Goal: Transaction & Acquisition: Purchase product/service

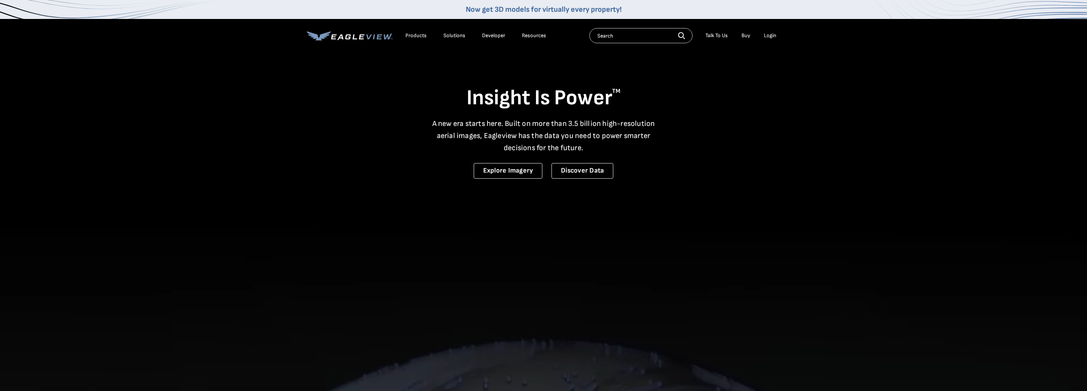
click at [770, 36] on div "Login" at bounding box center [770, 35] width 13 height 7
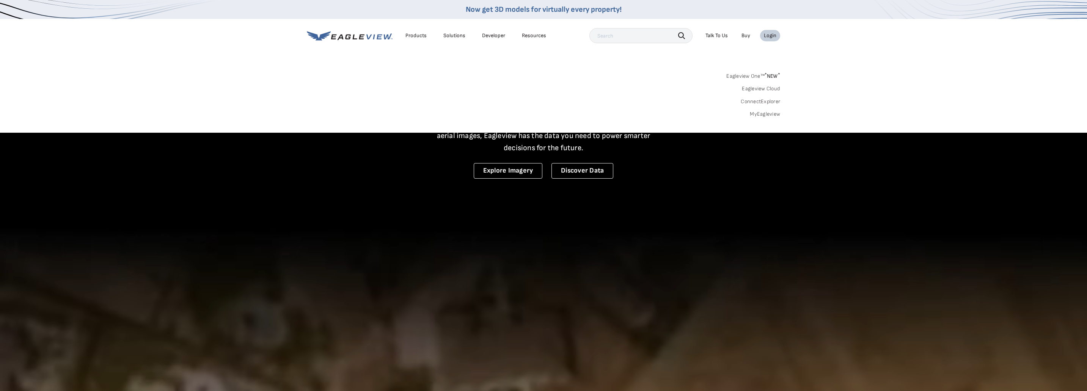
click at [761, 114] on link "MyEagleview" at bounding box center [765, 114] width 30 height 7
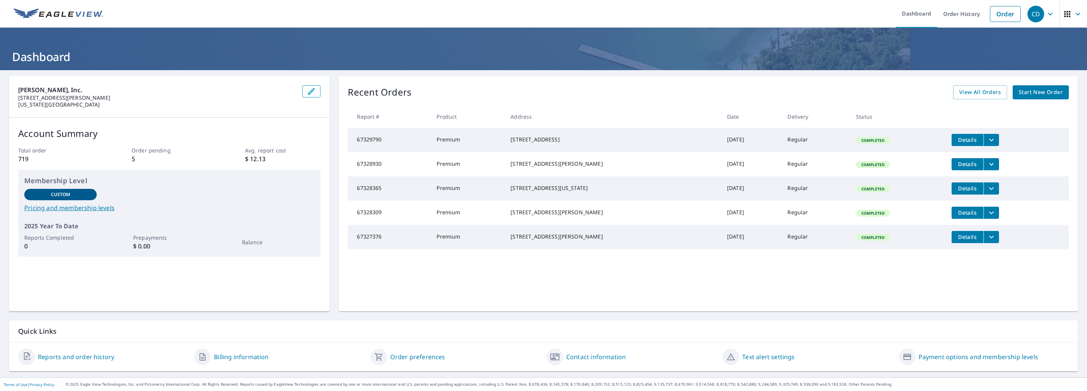
click at [1040, 95] on span "Start New Order" at bounding box center [1041, 92] width 44 height 9
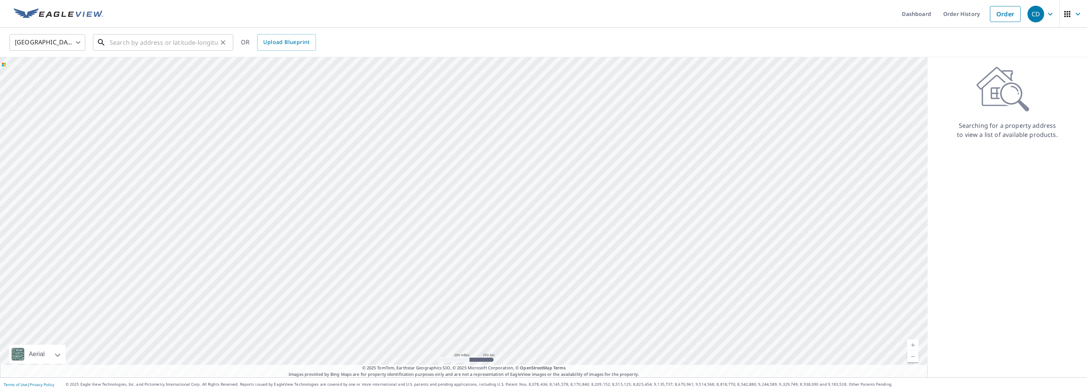
click at [140, 45] on input "text" at bounding box center [164, 42] width 108 height 21
paste input "[STREET_ADDRESS]"
click at [158, 66] on span "[STREET_ADDRESS]" at bounding box center [167, 64] width 119 height 9
type input "[STREET_ADDRESS]"
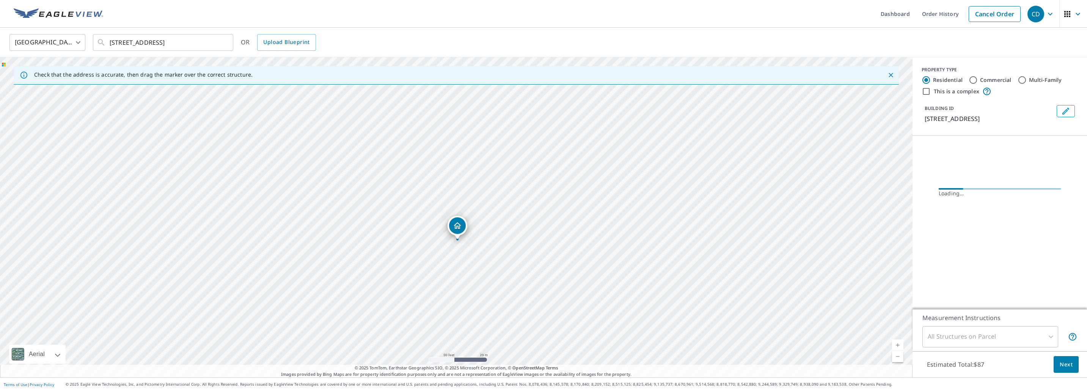
click at [991, 80] on label "Commercial" at bounding box center [995, 80] width 31 height 8
click at [978, 80] on input "Commercial" at bounding box center [973, 80] width 9 height 9
radio input "true"
type input "4"
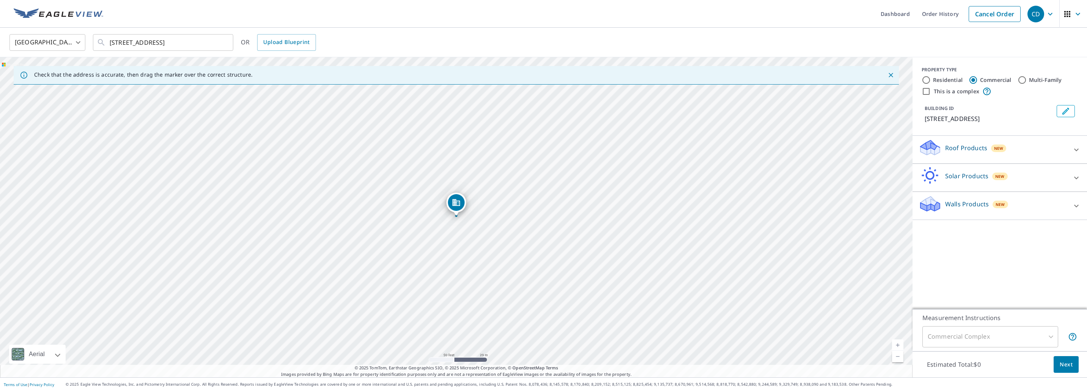
click at [1008, 146] on div "Roof Products New" at bounding box center [993, 150] width 149 height 22
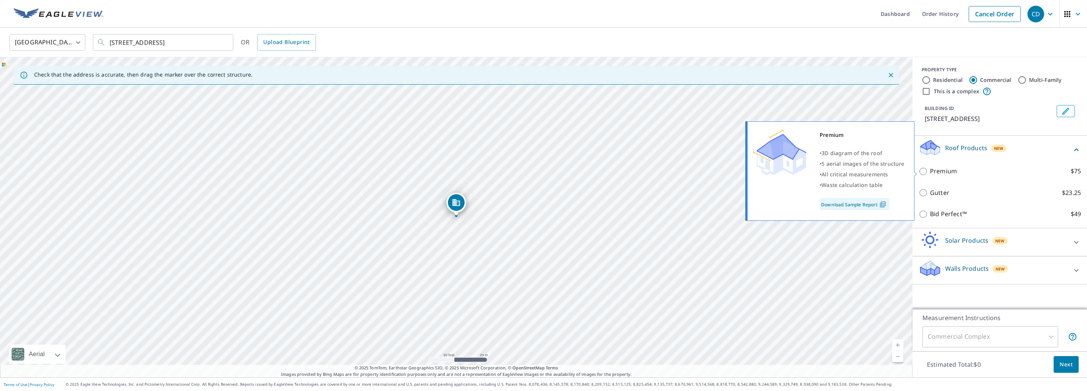
click at [944, 171] on p "Premium" at bounding box center [943, 171] width 27 height 9
click at [930, 171] on input "Premium $75" at bounding box center [924, 171] width 11 height 9
checkbox input "true"
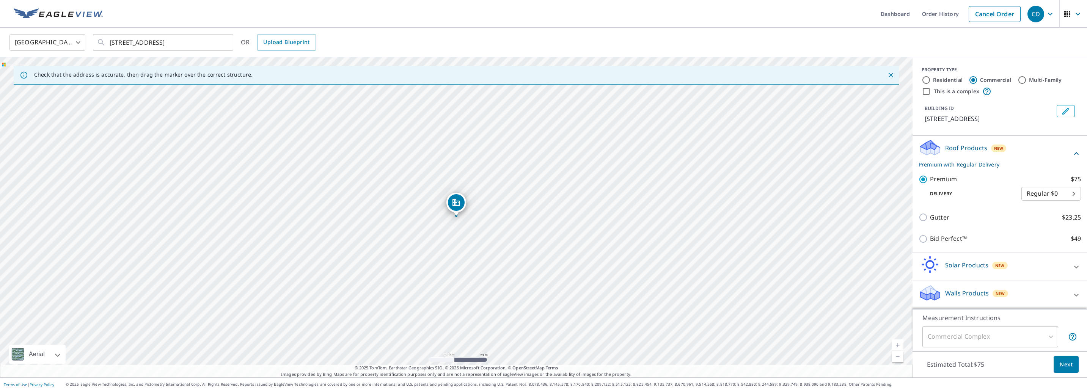
click at [1063, 365] on span "Next" at bounding box center [1066, 364] width 13 height 9
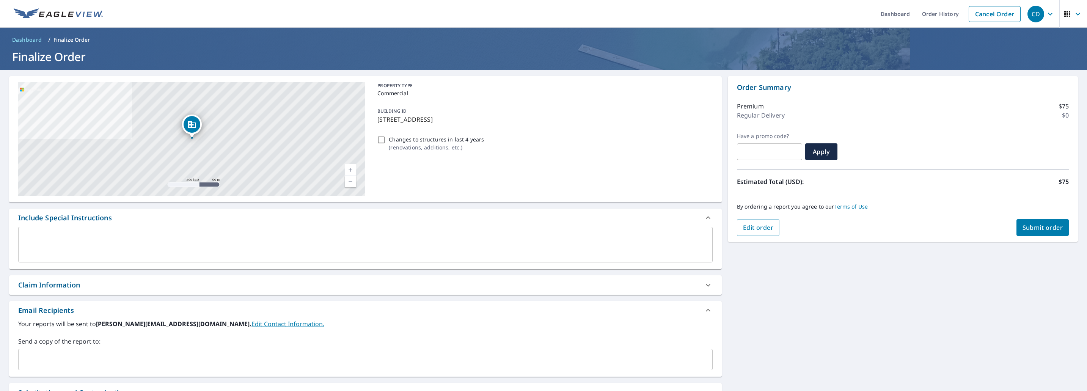
click at [99, 251] on textarea at bounding box center [366, 245] width 684 height 22
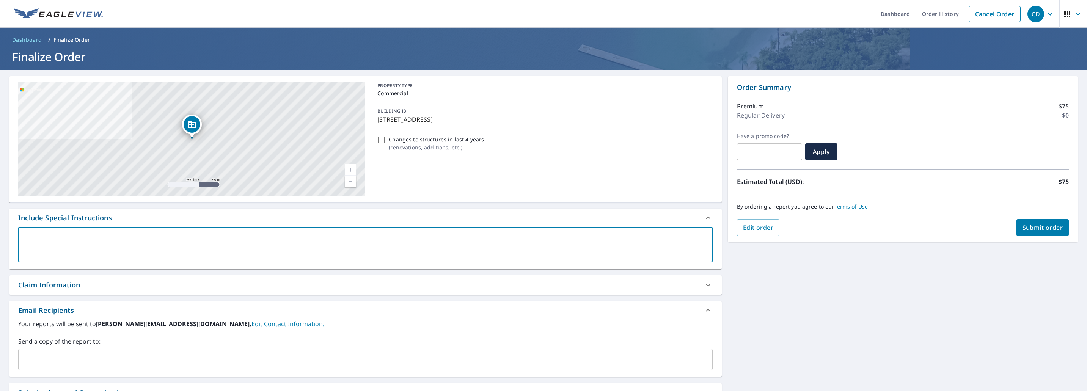
type textarea "N"
type textarea "x"
checkbox input "true"
type textarea "Ne"
type textarea "x"
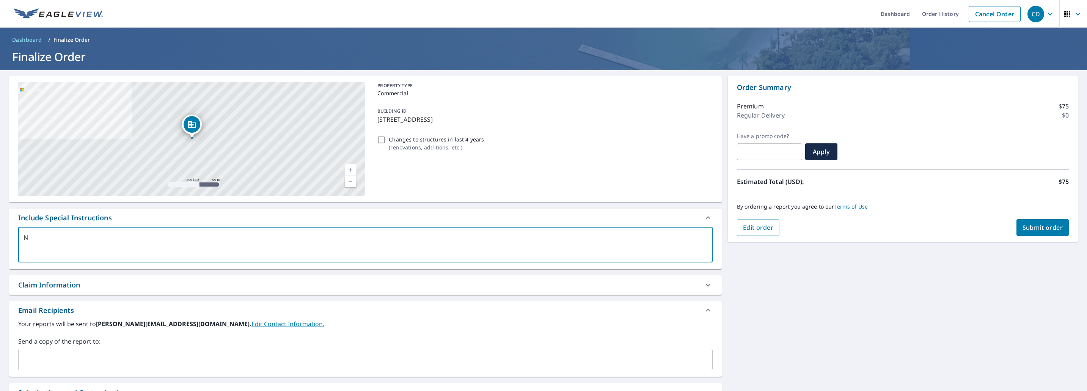
checkbox input "true"
type textarea "Nee"
type textarea "x"
checkbox input "true"
type textarea "Need"
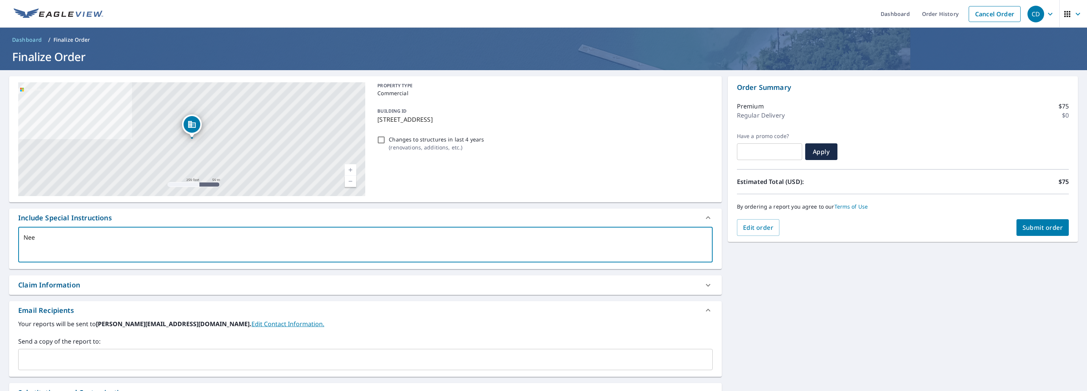
type textarea "x"
checkbox input "true"
type textarea "Need"
type textarea "x"
checkbox input "true"
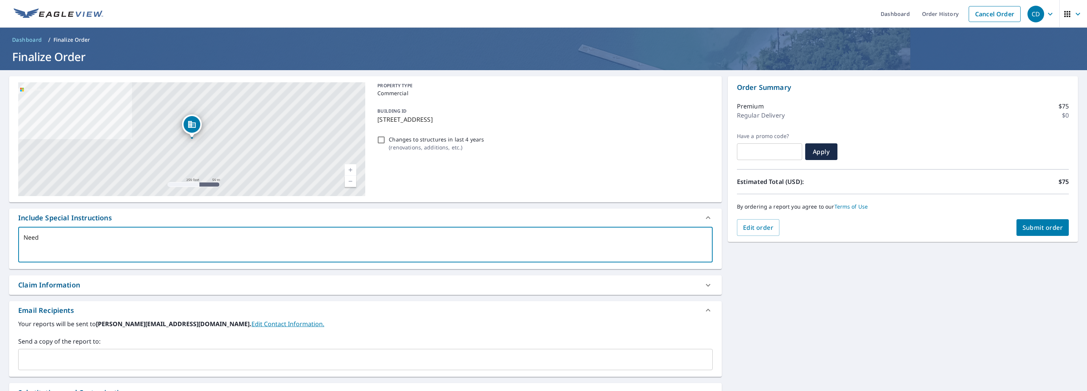
type textarea "Need t"
type textarea "x"
checkbox input "true"
type textarea "Need th"
type textarea "x"
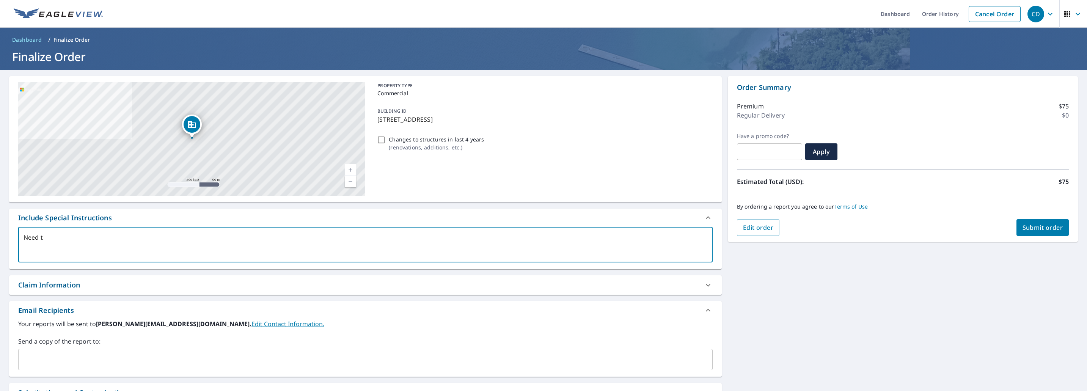
checkbox input "true"
type textarea "Need the"
type textarea "x"
checkbox input "true"
type textarea "Need the e"
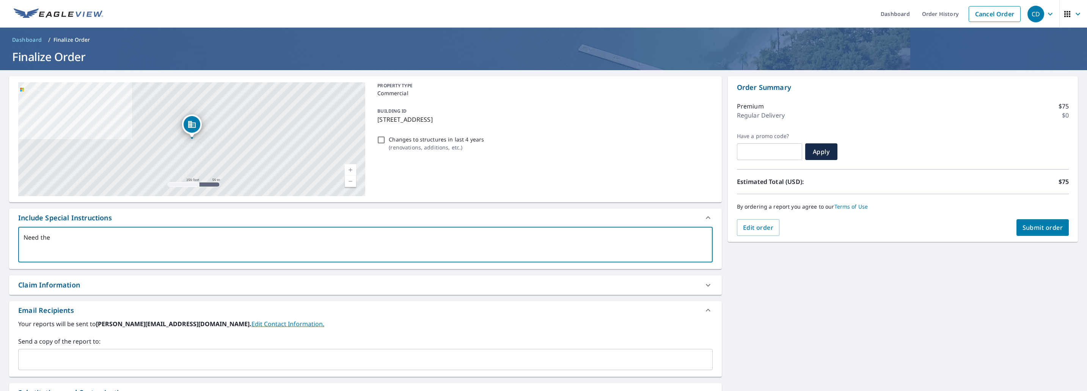
type textarea "x"
checkbox input "true"
type textarea "Need the en"
type textarea "x"
checkbox input "true"
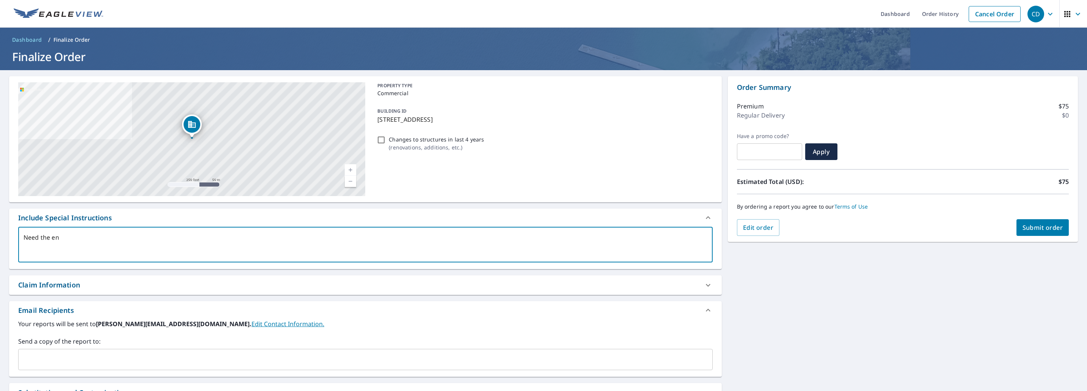
type textarea "Need the ent"
type textarea "x"
checkbox input "true"
type textarea "Need the enti"
type textarea "x"
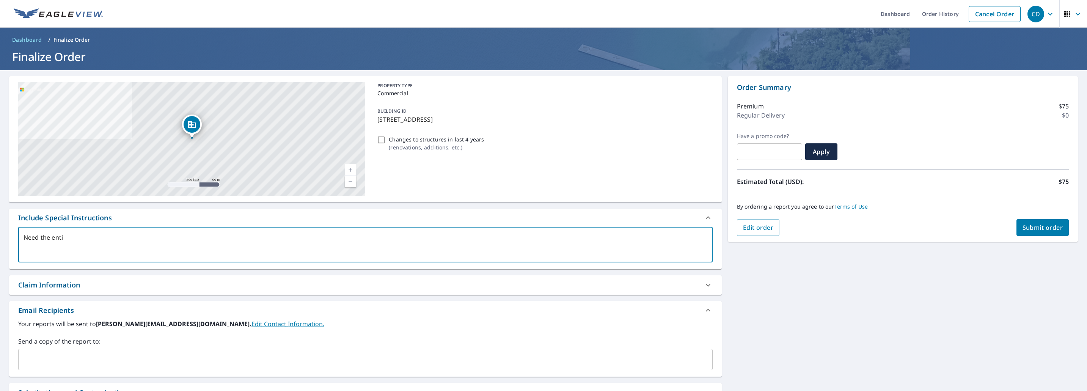
checkbox input "true"
type textarea "Need the entir"
type textarea "x"
checkbox input "true"
type textarea "Need the entire"
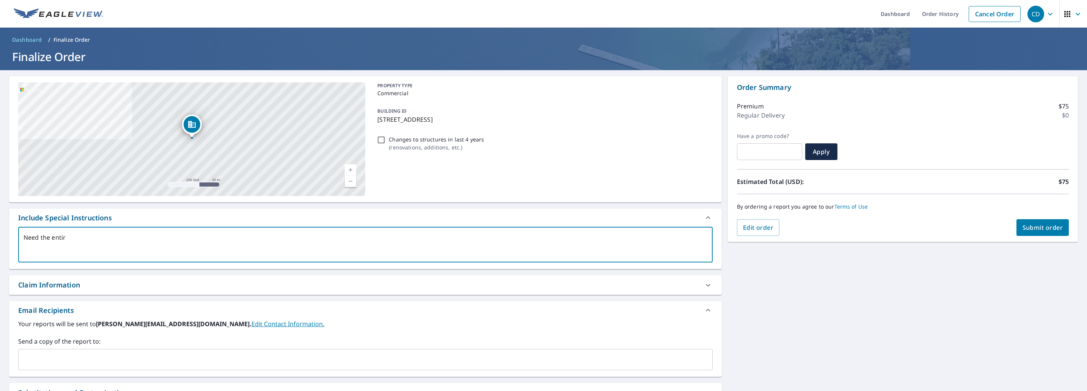
type textarea "x"
checkbox input "true"
type textarea "Need the entire"
type textarea "x"
checkbox input "true"
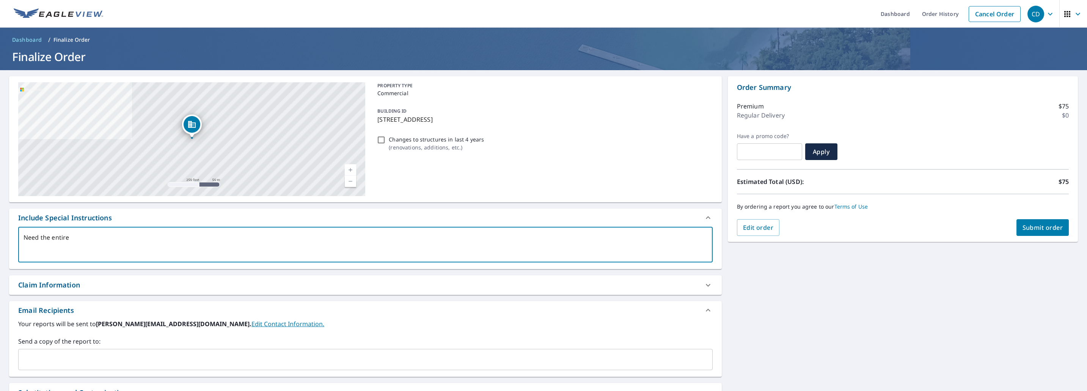
type textarea "Need the entire b"
type textarea "x"
checkbox input "true"
type textarea "Need the entire bu"
type textarea "x"
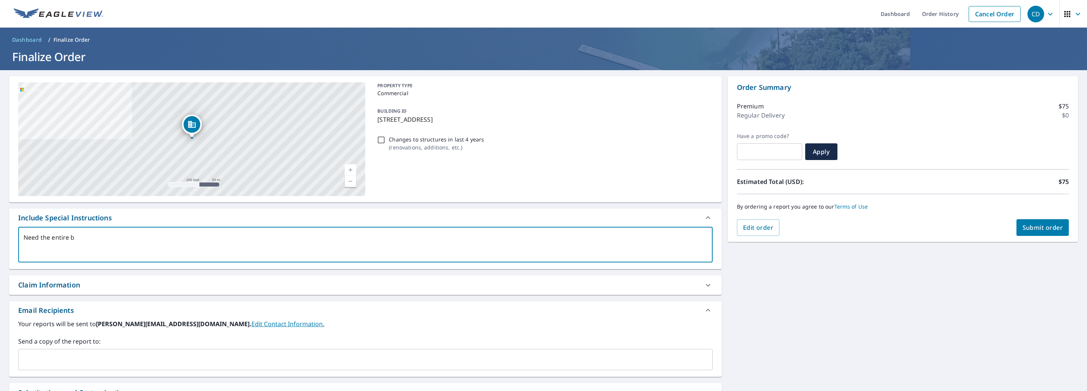
checkbox input "true"
type textarea "Need the entire [PERSON_NAME]"
type textarea "x"
checkbox input "true"
type textarea "Need the entire buil"
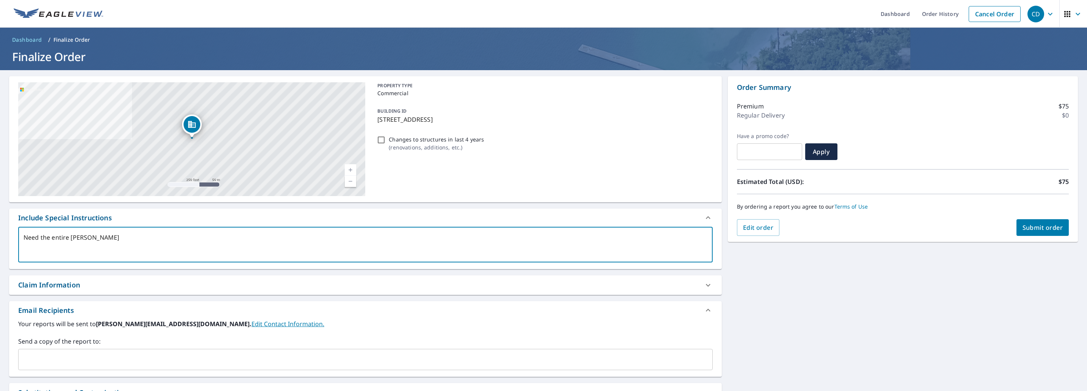
type textarea "x"
checkbox input "true"
type textarea "Need the entire build"
type textarea "x"
checkbox input "true"
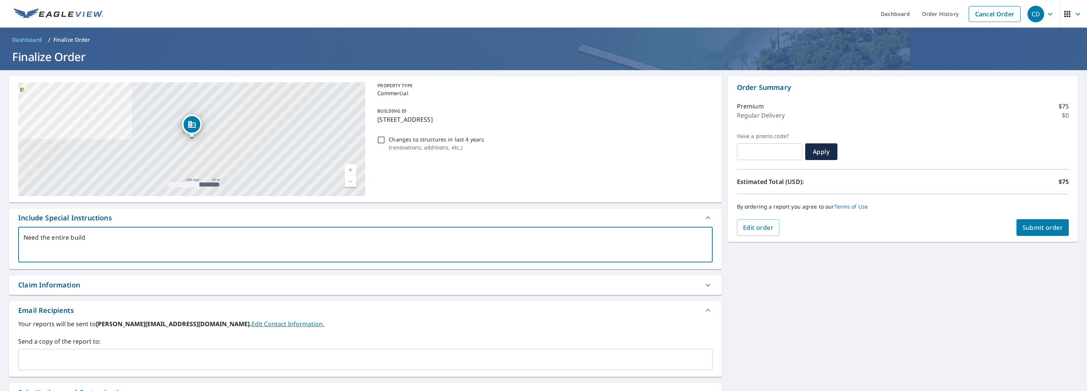
type textarea "Need the entire buildi"
type textarea "x"
checkbox input "true"
type textarea "Need the entire buildin"
type textarea "x"
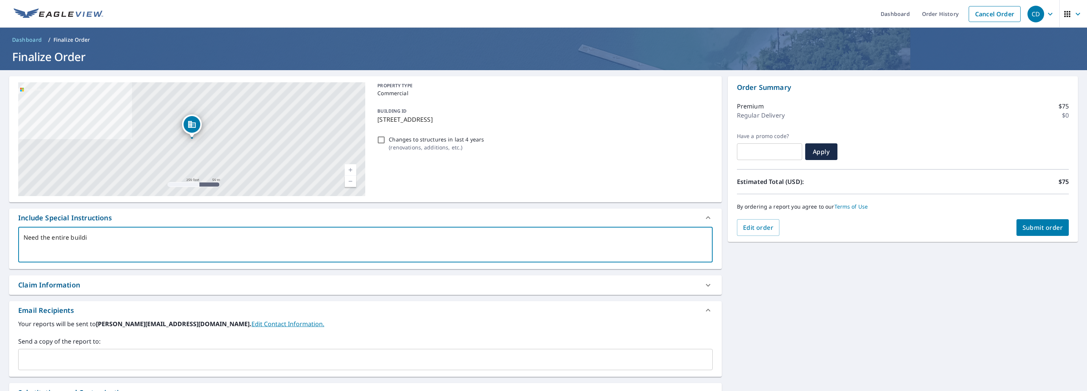
checkbox input "true"
type textarea "Need the entire building"
type textarea "x"
checkbox input "true"
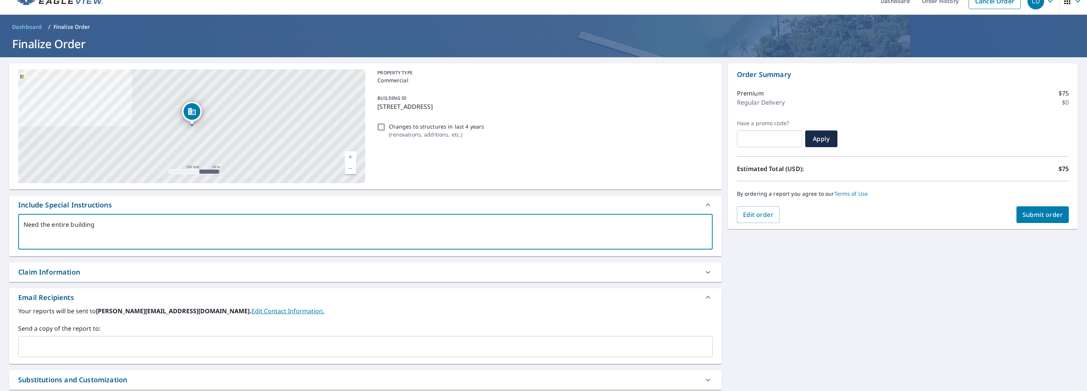
scroll to position [26, 0]
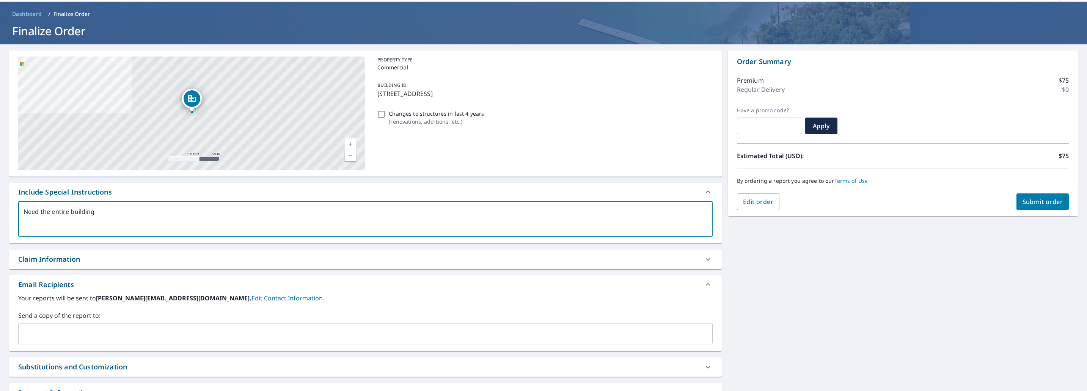
type textarea "Need the entire building"
type textarea "x"
click at [92, 336] on input "text" at bounding box center [360, 334] width 676 height 14
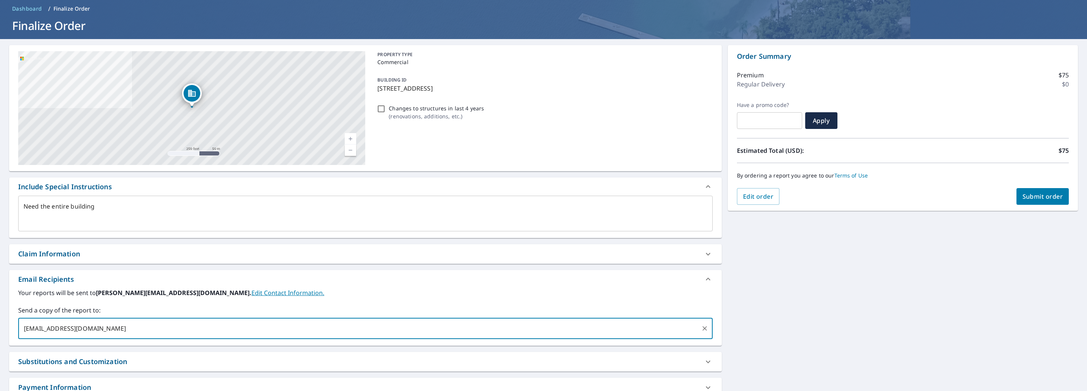
scroll to position [80, 0]
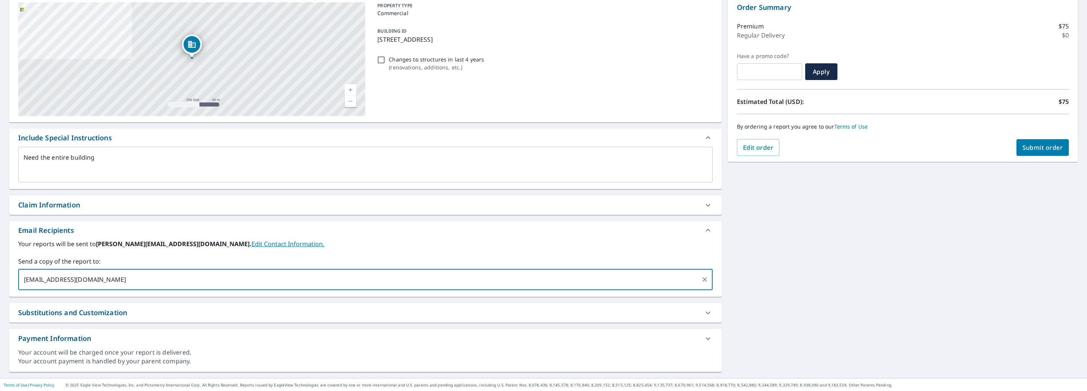
type input "[EMAIL_ADDRESS][DOMAIN_NAME]"
type textarea "x"
checkbox input "true"
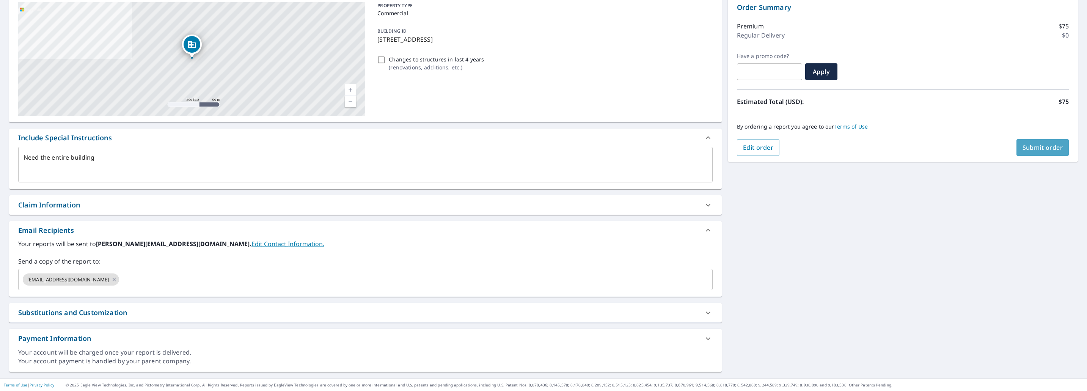
click at [1032, 145] on span "Submit order" at bounding box center [1043, 147] width 41 height 8
type textarea "x"
checkbox input "true"
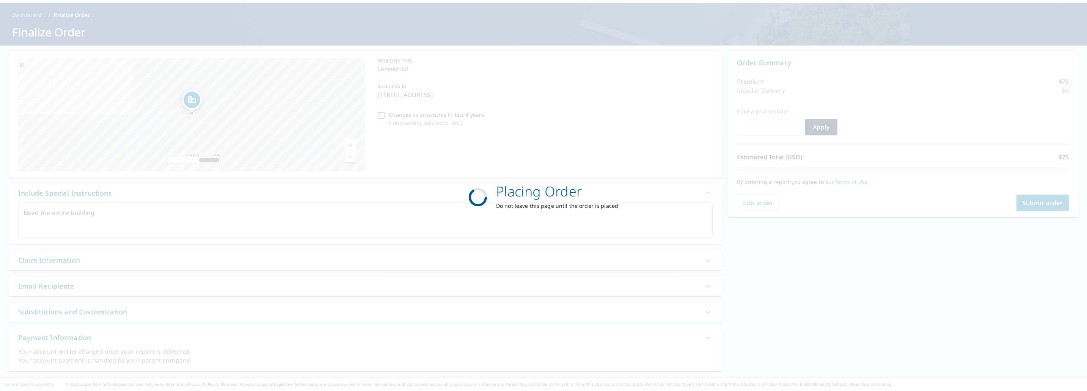
scroll to position [24, 0]
